Goal: Information Seeking & Learning: Learn about a topic

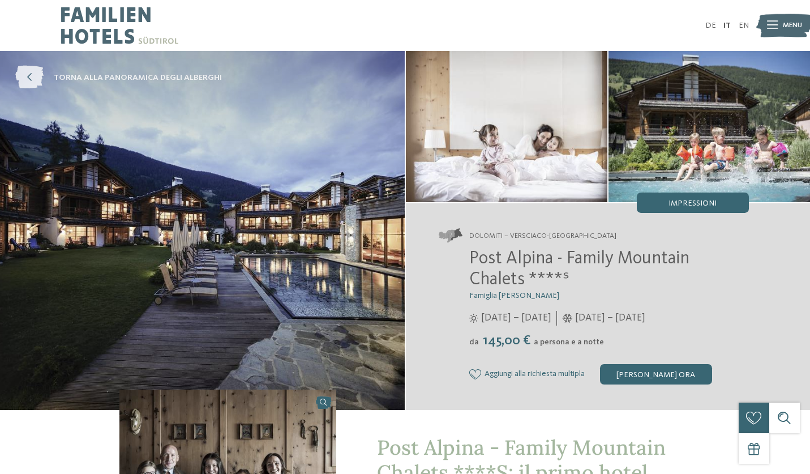
click at [31, 83] on icon at bounding box center [29, 77] width 28 height 23
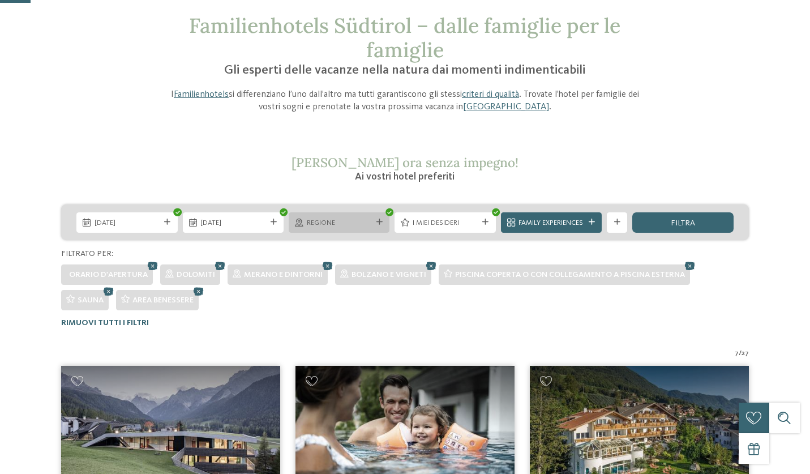
click at [381, 217] on div "Regione" at bounding box center [339, 222] width 101 height 20
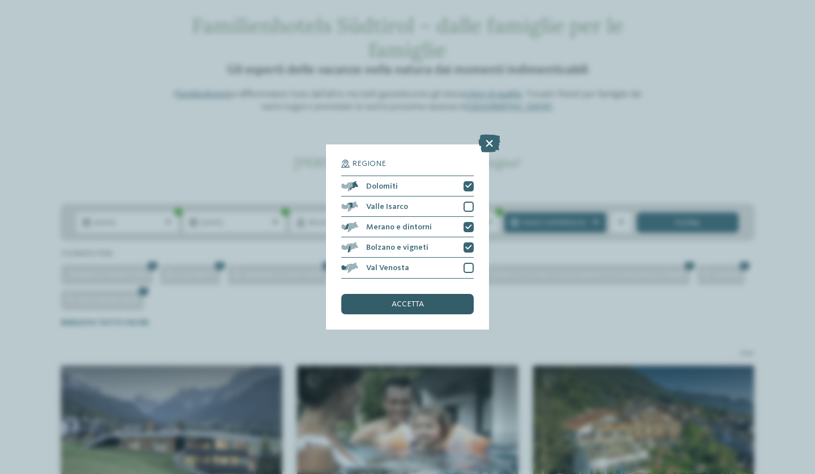
click at [429, 294] on div "accetta" at bounding box center [407, 304] width 132 height 20
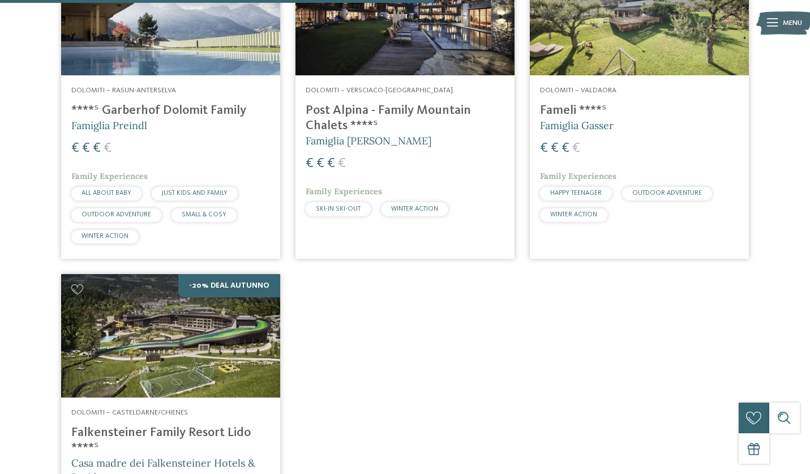
scroll to position [828, 0]
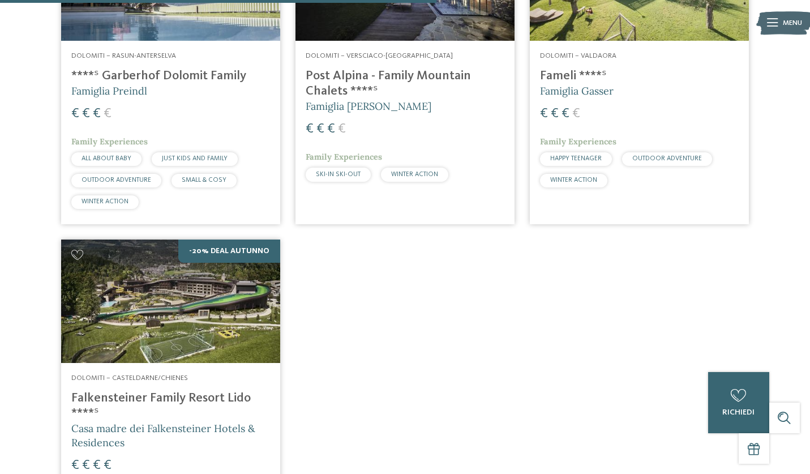
click at [163, 402] on h4 "Falkensteiner Family Resort Lido ****ˢ" at bounding box center [170, 406] width 199 height 31
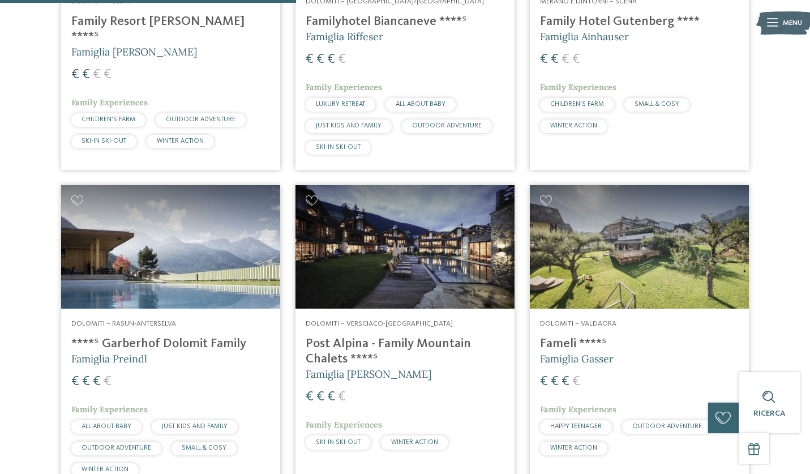
scroll to position [561, 0]
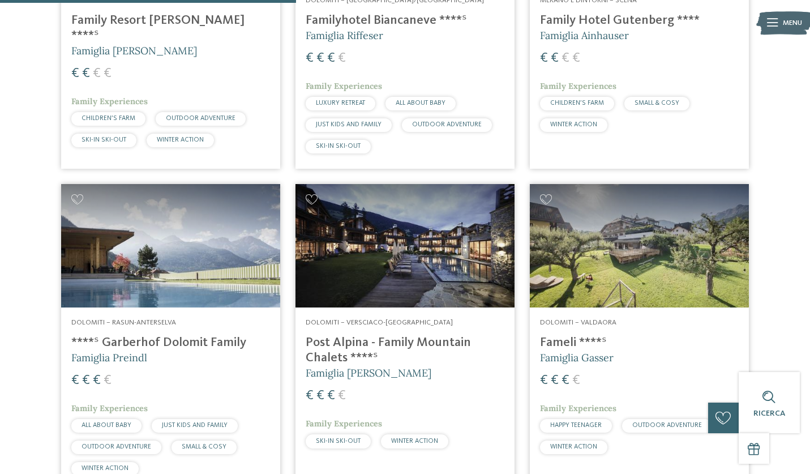
click at [136, 344] on h4 "****ˢ Garberhof Dolomit Family" at bounding box center [170, 342] width 199 height 15
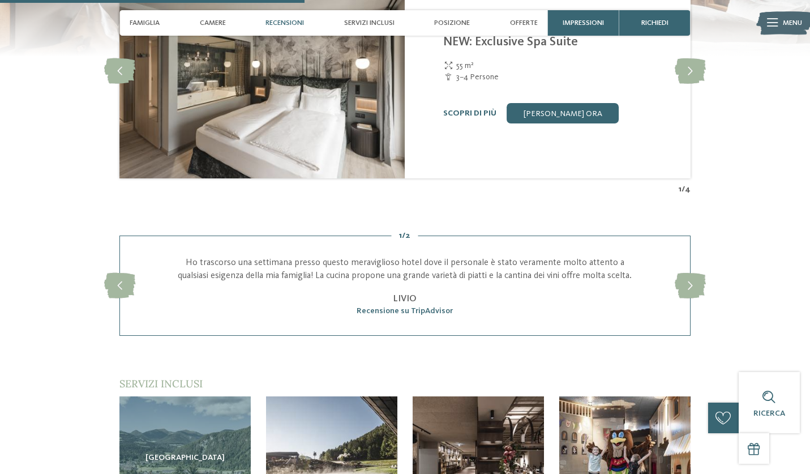
scroll to position [1377, 0]
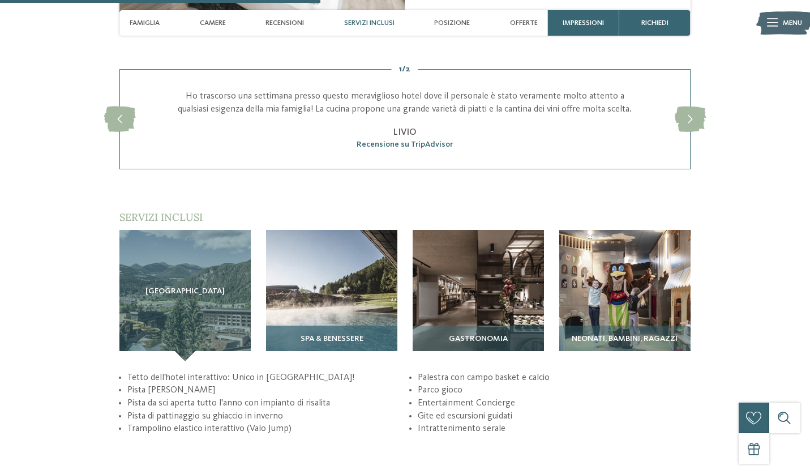
click at [312, 344] on span "SPA & Benessere" at bounding box center [332, 338] width 63 height 9
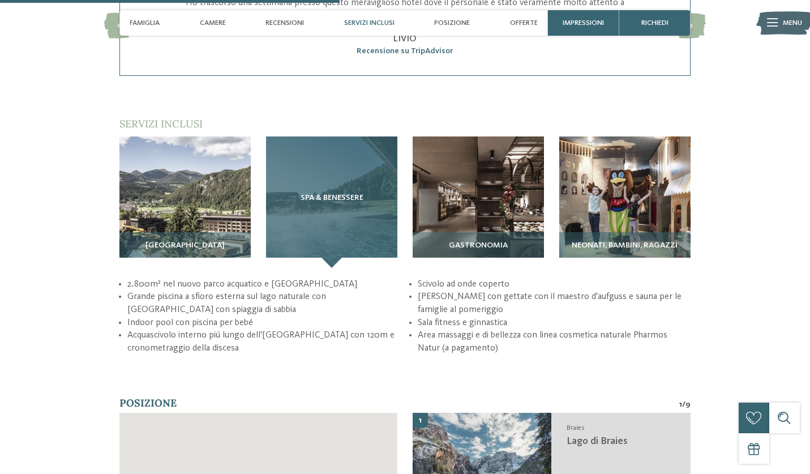
scroll to position [1477, 0]
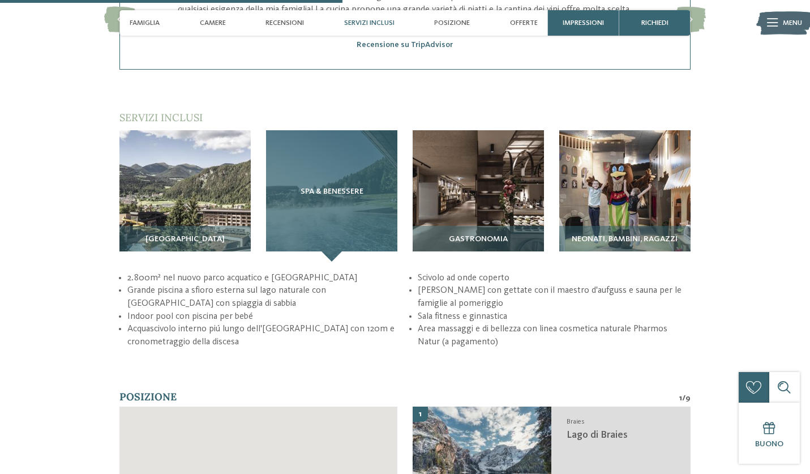
click at [336, 196] on span "SPA & Benessere" at bounding box center [332, 191] width 63 height 9
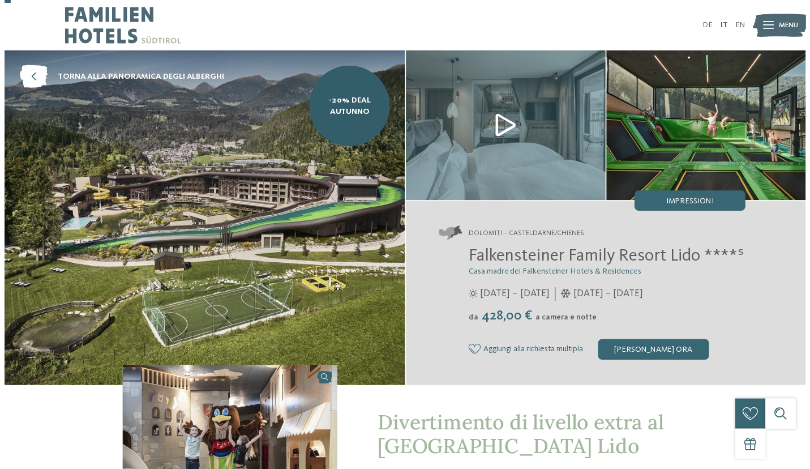
scroll to position [0, 0]
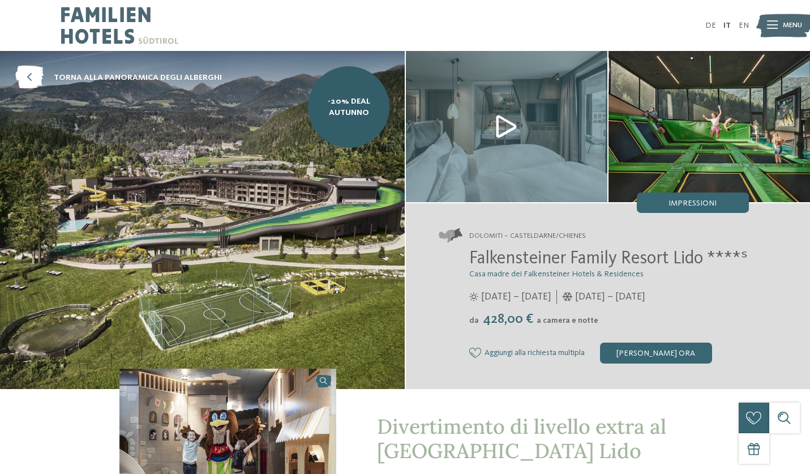
click at [286, 255] on img at bounding box center [202, 219] width 405 height 337
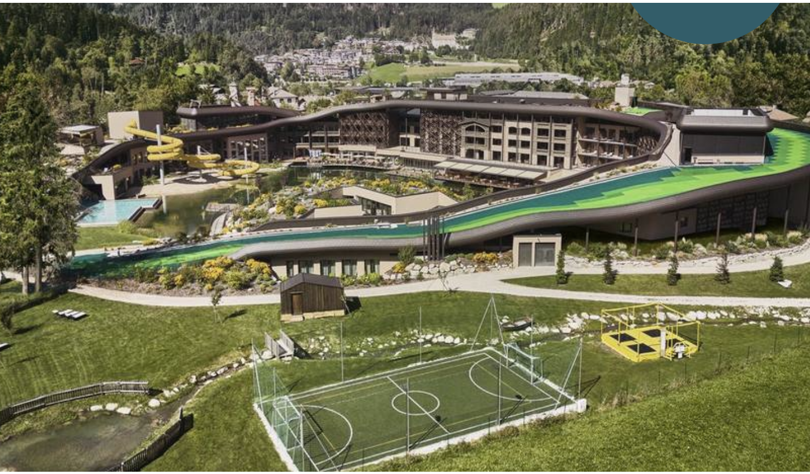
scroll to position [3, 0]
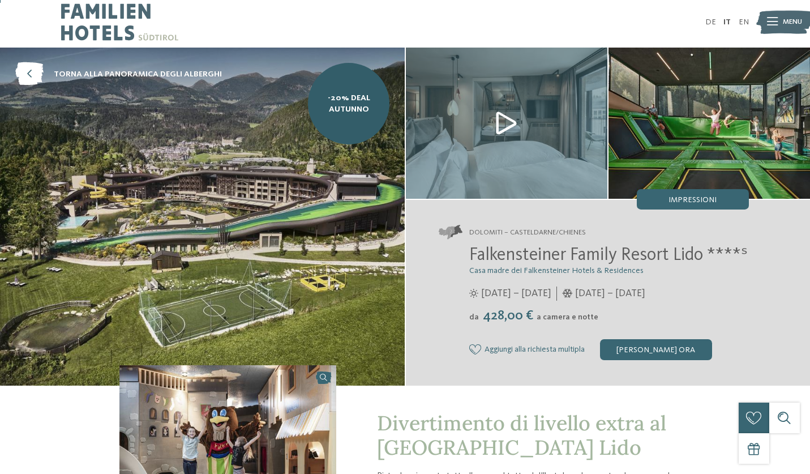
click at [675, 144] on img at bounding box center [708, 123] width 201 height 151
click at [560, 151] on img at bounding box center [506, 123] width 201 height 151
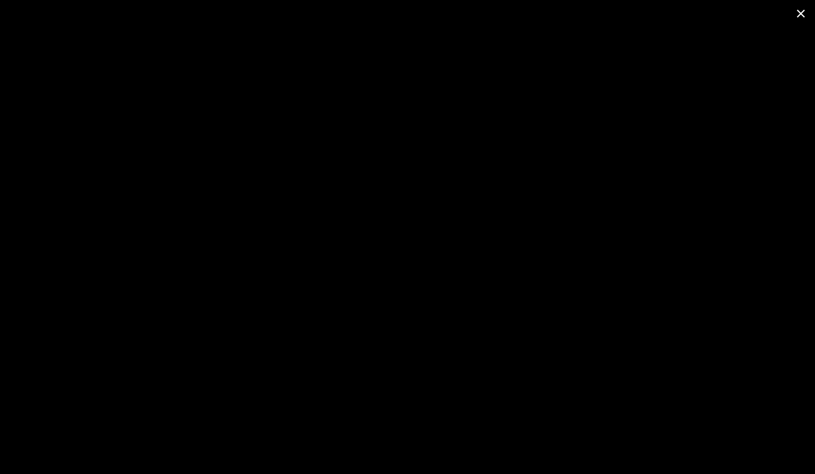
click at [800, 14] on span at bounding box center [801, 13] width 28 height 27
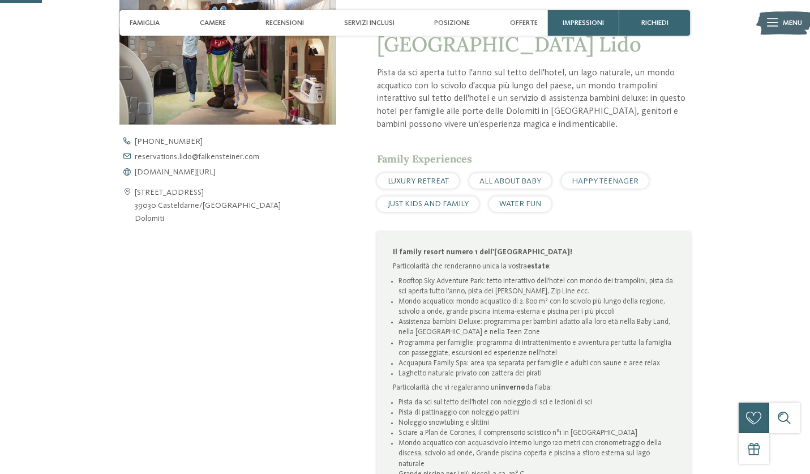
scroll to position [28, 0]
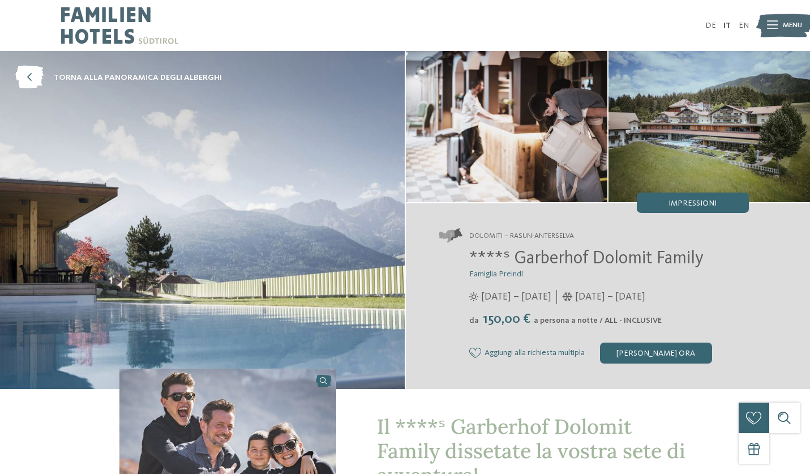
click at [650, 126] on img at bounding box center [708, 126] width 201 height 151
click at [534, 142] on img at bounding box center [506, 126] width 201 height 151
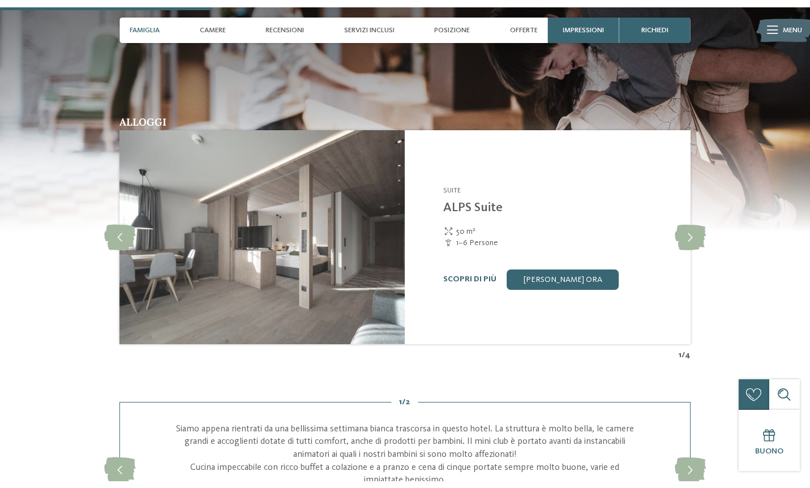
scroll to position [1016, 0]
